Goal: Communication & Community: Answer question/provide support

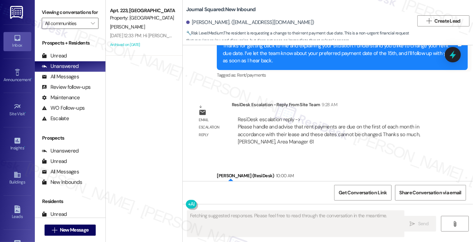
scroll to position [7046, 0]
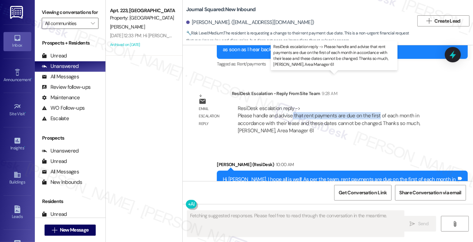
drag, startPoint x: 291, startPoint y: 85, endPoint x: 375, endPoint y: 85, distance: 85.0
click at [375, 105] on div "ResiDesk escalation reply -> Please handle and advise that rent payments are du…" at bounding box center [329, 119] width 183 height 29
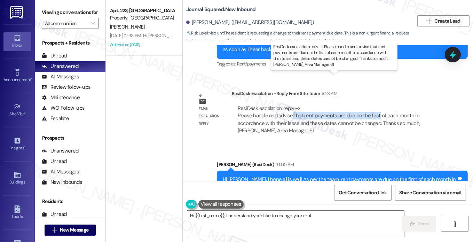
click at [375, 105] on div "ResiDesk escalation reply -> Please handle and advise that rent payments are du…" at bounding box center [329, 119] width 183 height 29
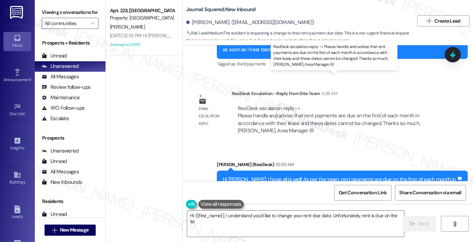
click at [375, 105] on div "ResiDesk escalation reply -> Please handle and advise that rent payments are du…" at bounding box center [329, 119] width 183 height 29
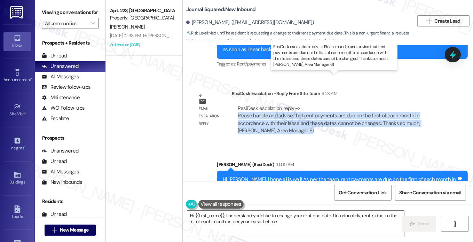
click at [375, 105] on div "ResiDesk escalation reply -> Please handle and advise that rent payments are du…" at bounding box center [329, 119] width 183 height 29
type textarea "Hi {{first_name}}, I understand you'd like to change your rent due date. Unfort…"
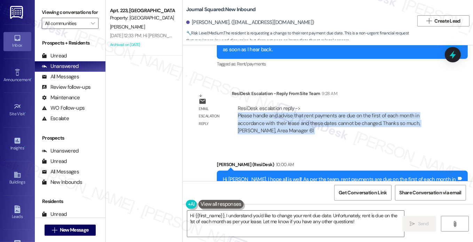
click at [281, 171] on div "Hi Francesco, I hope all is well! As per the team, rent payments are due on the…" at bounding box center [342, 183] width 251 height 25
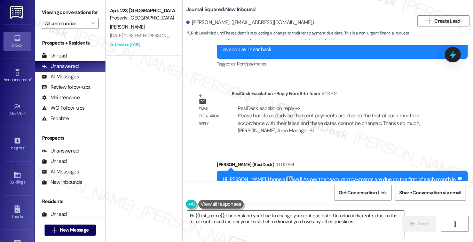
click at [281, 171] on div "Hi Francesco, I hope all is well! As per the team, rent payments are due on the…" at bounding box center [342, 183] width 251 height 25
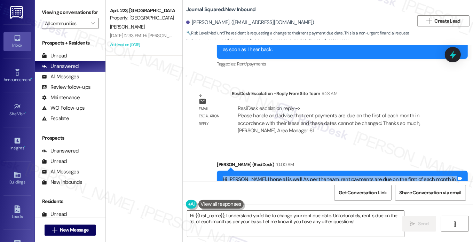
click at [281, 171] on div "Hi Francesco, I hope all is well! As per the team, rent payments are due on the…" at bounding box center [342, 183] width 251 height 25
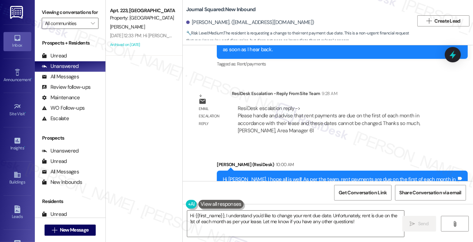
click at [359, 156] on div "Sent via SMS Sarah (ResiDesk) 10:00 AM Hi Francesco, I hope all is well! As per…" at bounding box center [343, 184] width 262 height 56
click at [339, 176] on div "Hi Francesco, I hope all is well! As per the team, rent payments are due on the…" at bounding box center [340, 183] width 234 height 15
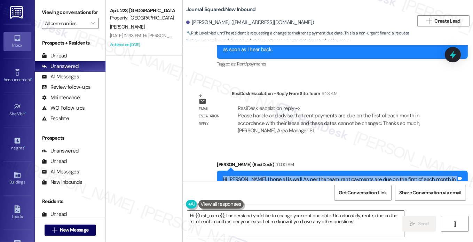
click at [338, 176] on div "Hi Francesco, I hope all is well! As per the team, rent payments are due on the…" at bounding box center [340, 183] width 234 height 15
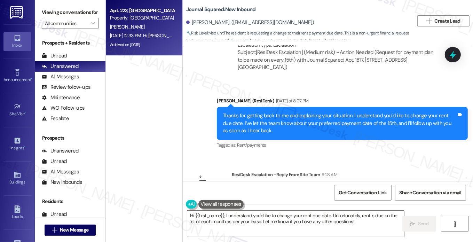
scroll to position [6907, 0]
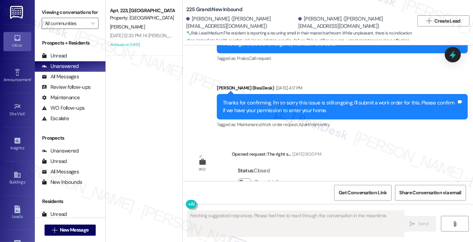
scroll to position [6846, 0]
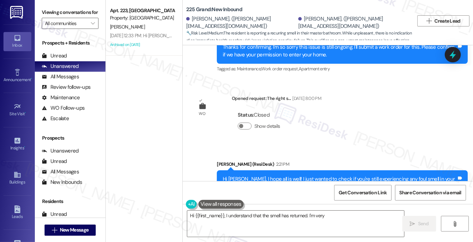
click at [283, 176] on div "Hi [PERSON_NAME], I hope all is well! I just wanted to check if you're still ex…" at bounding box center [340, 183] width 234 height 15
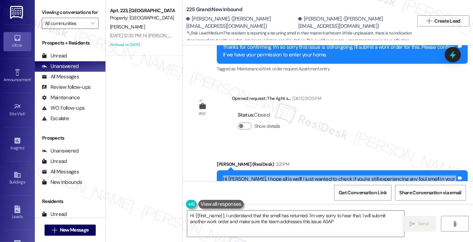
type textarea "Hi {{first_name}}, I understand that the smell has returned. I'm very sorry to …"
click at [283, 176] on div "Hi [PERSON_NAME], I hope all is well! I just wanted to check if you're still ex…" at bounding box center [340, 183] width 234 height 15
